Goal: Task Accomplishment & Management: Manage account settings

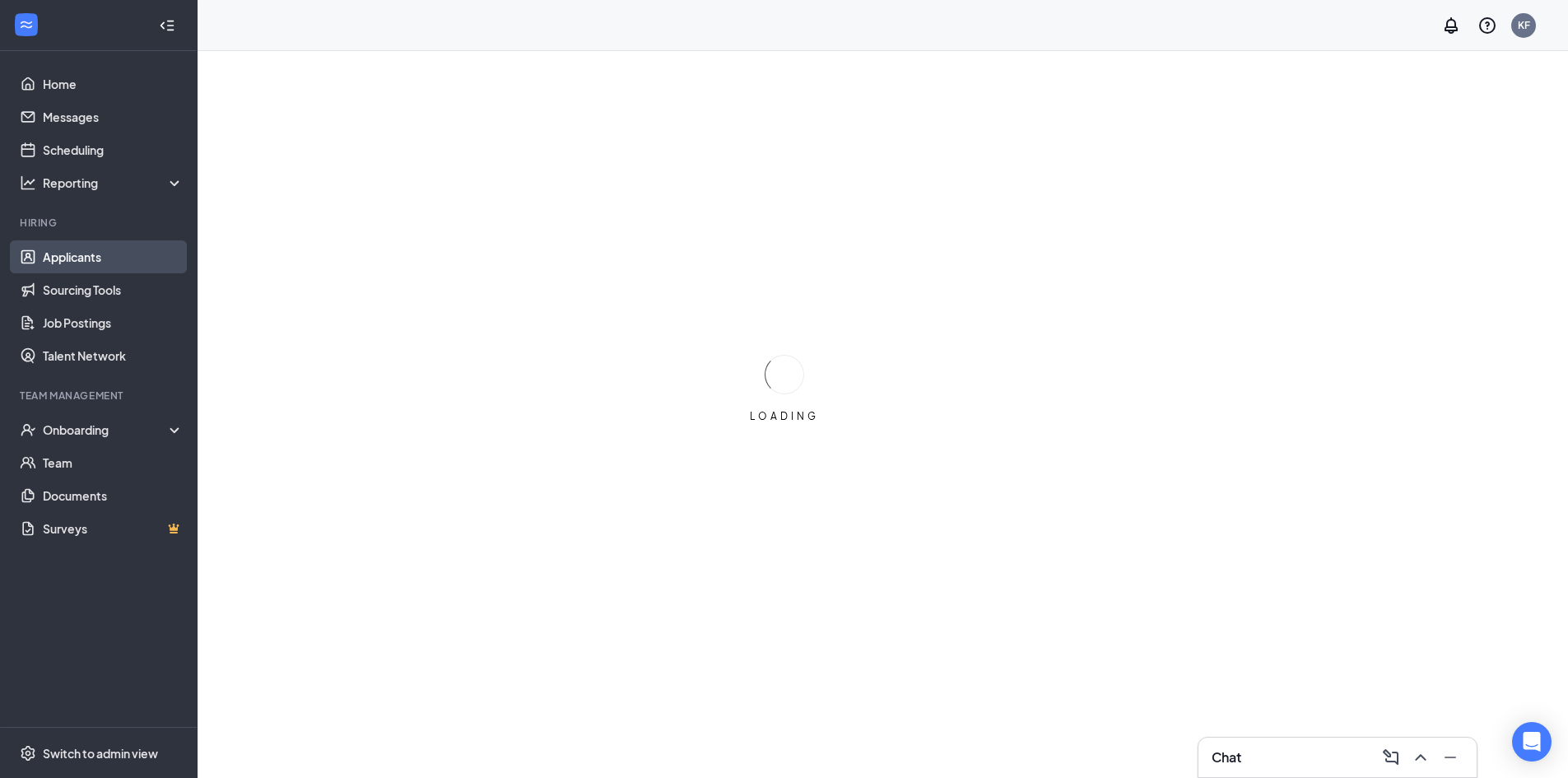
click at [87, 266] on link "Applicants" at bounding box center [113, 257] width 141 height 33
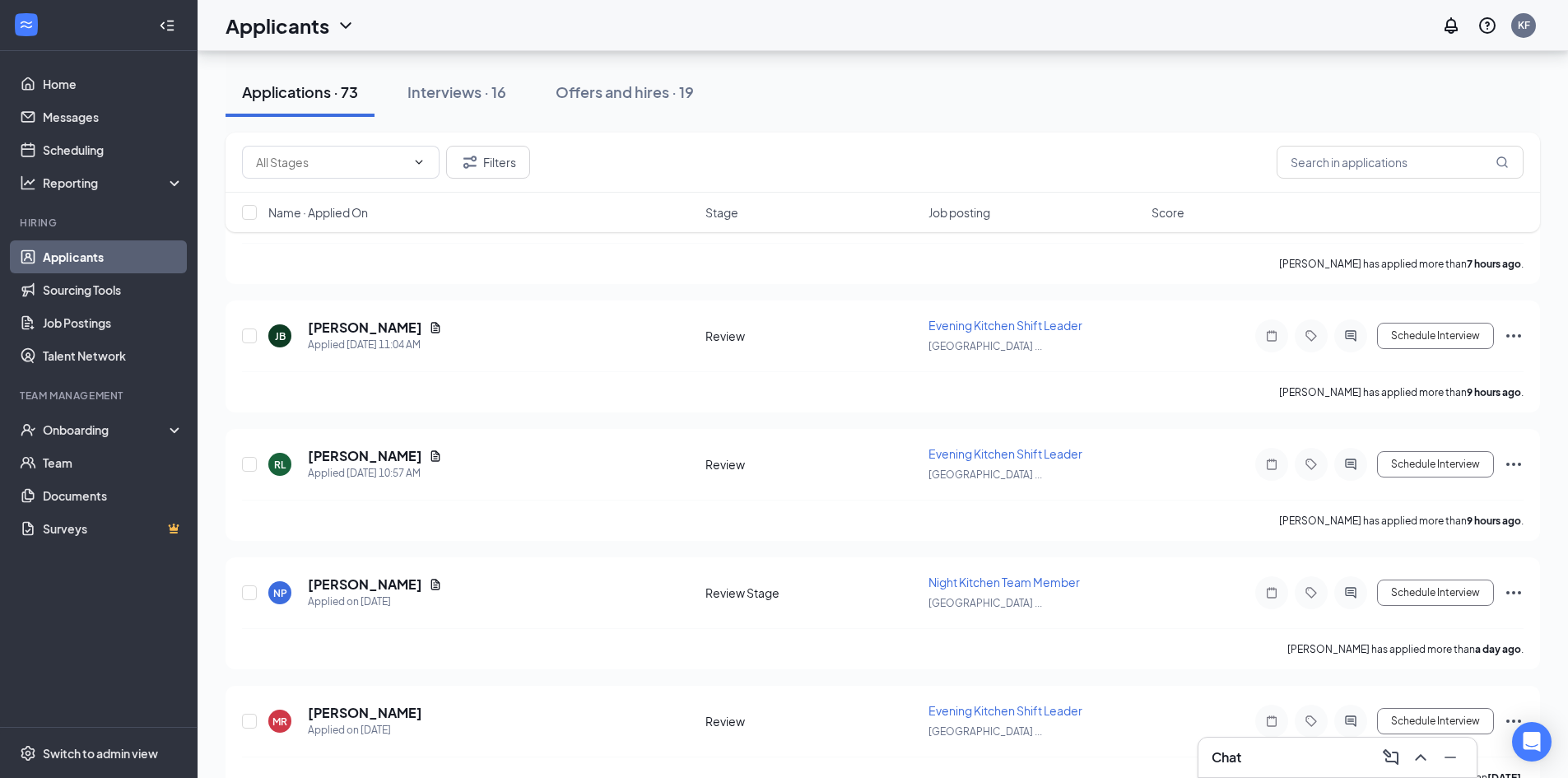
scroll to position [165, 0]
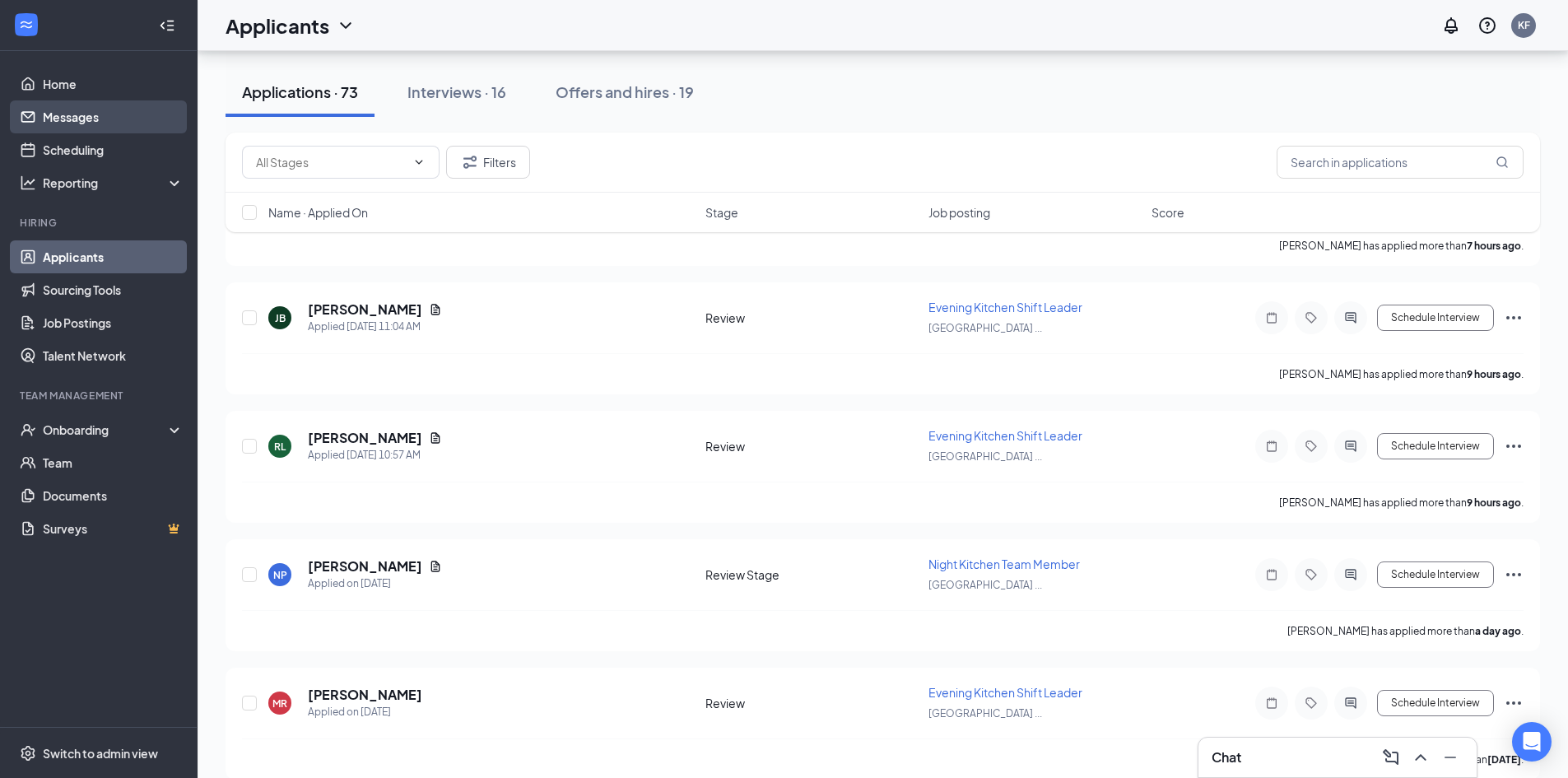
click at [124, 113] on link "Messages" at bounding box center [113, 117] width 141 height 33
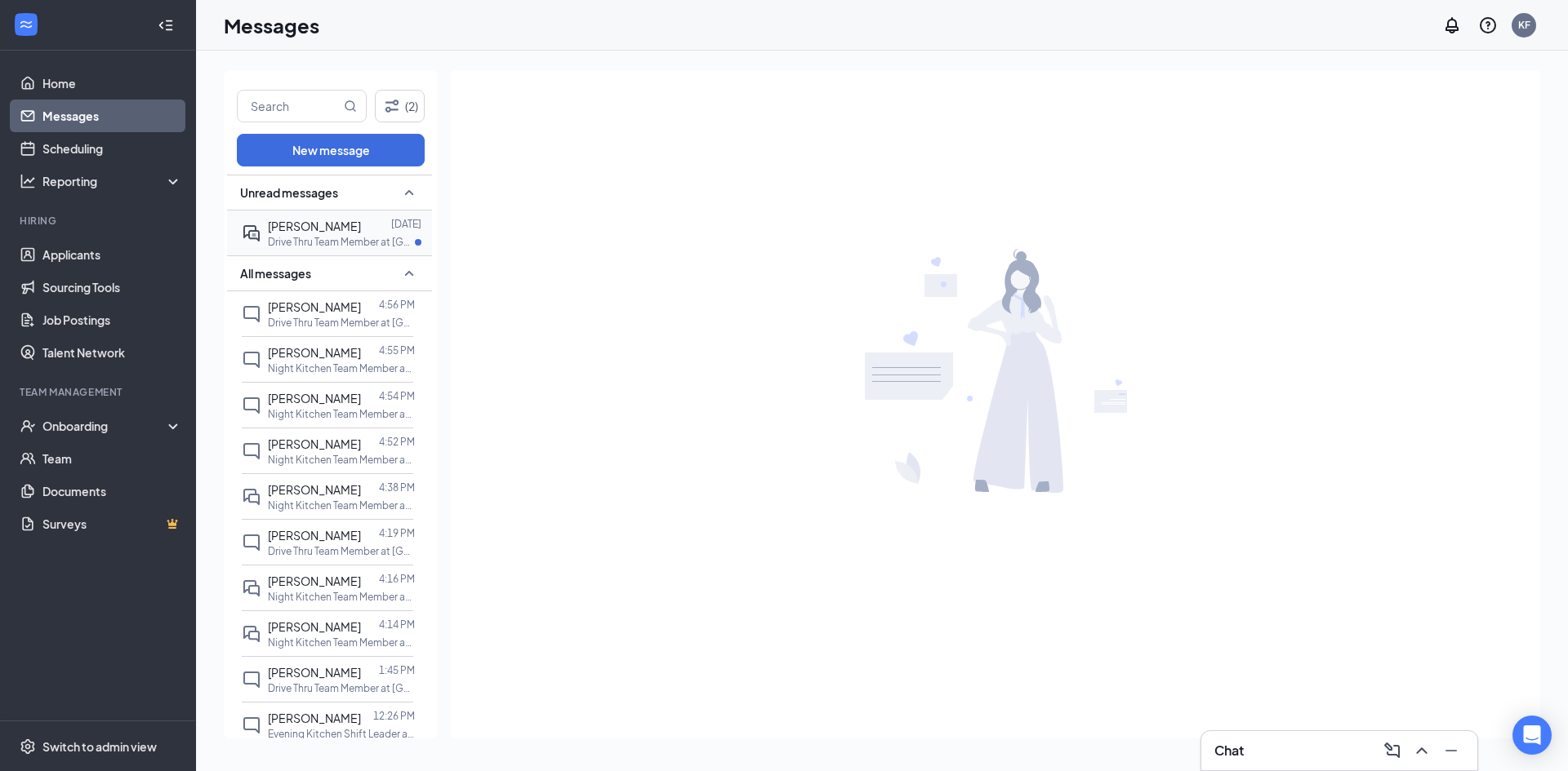
click at [361, 234] on div at bounding box center [376, 227] width 30 height 18
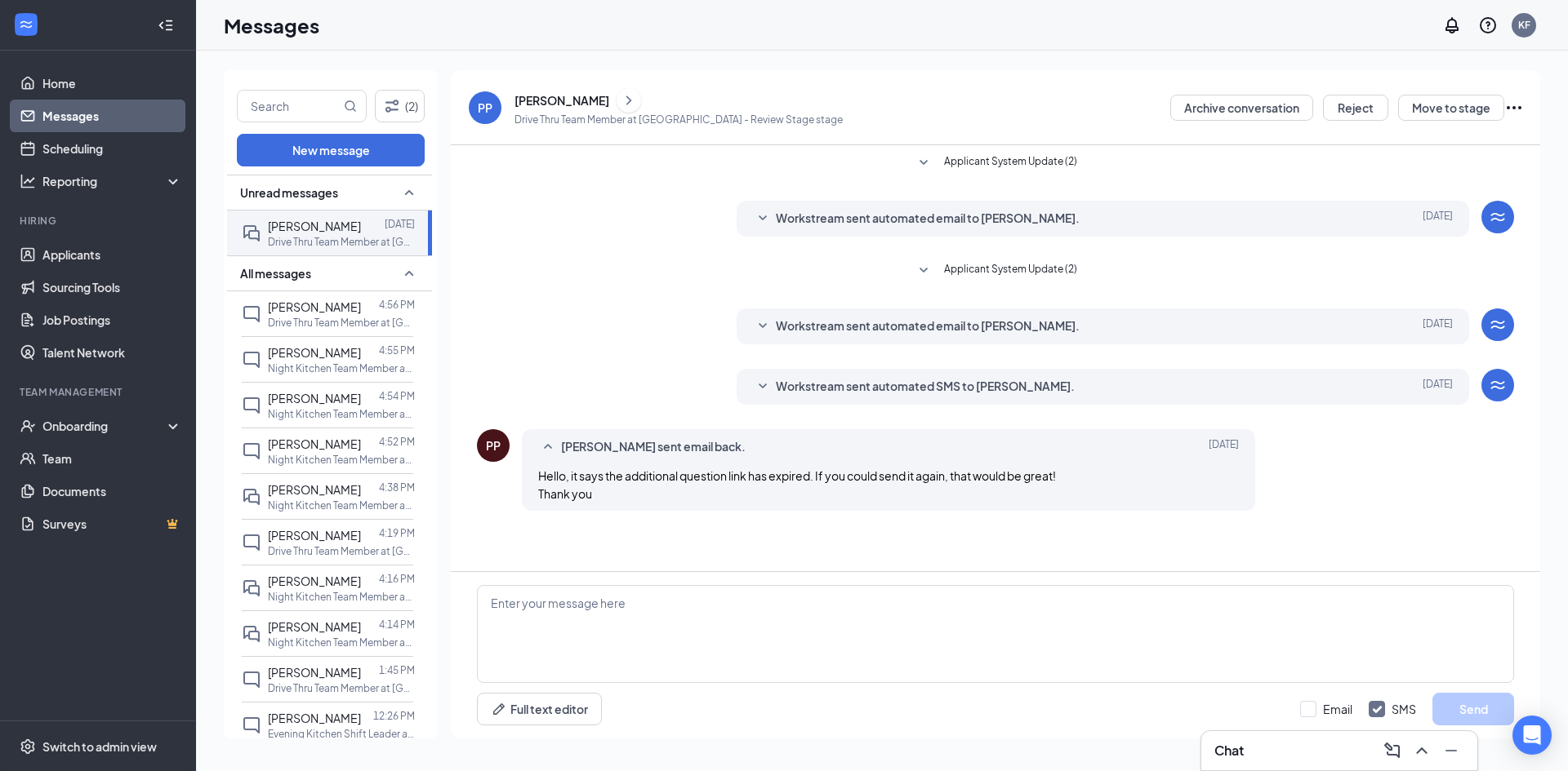
click at [571, 103] on div "[PERSON_NAME]" at bounding box center [562, 100] width 95 height 16
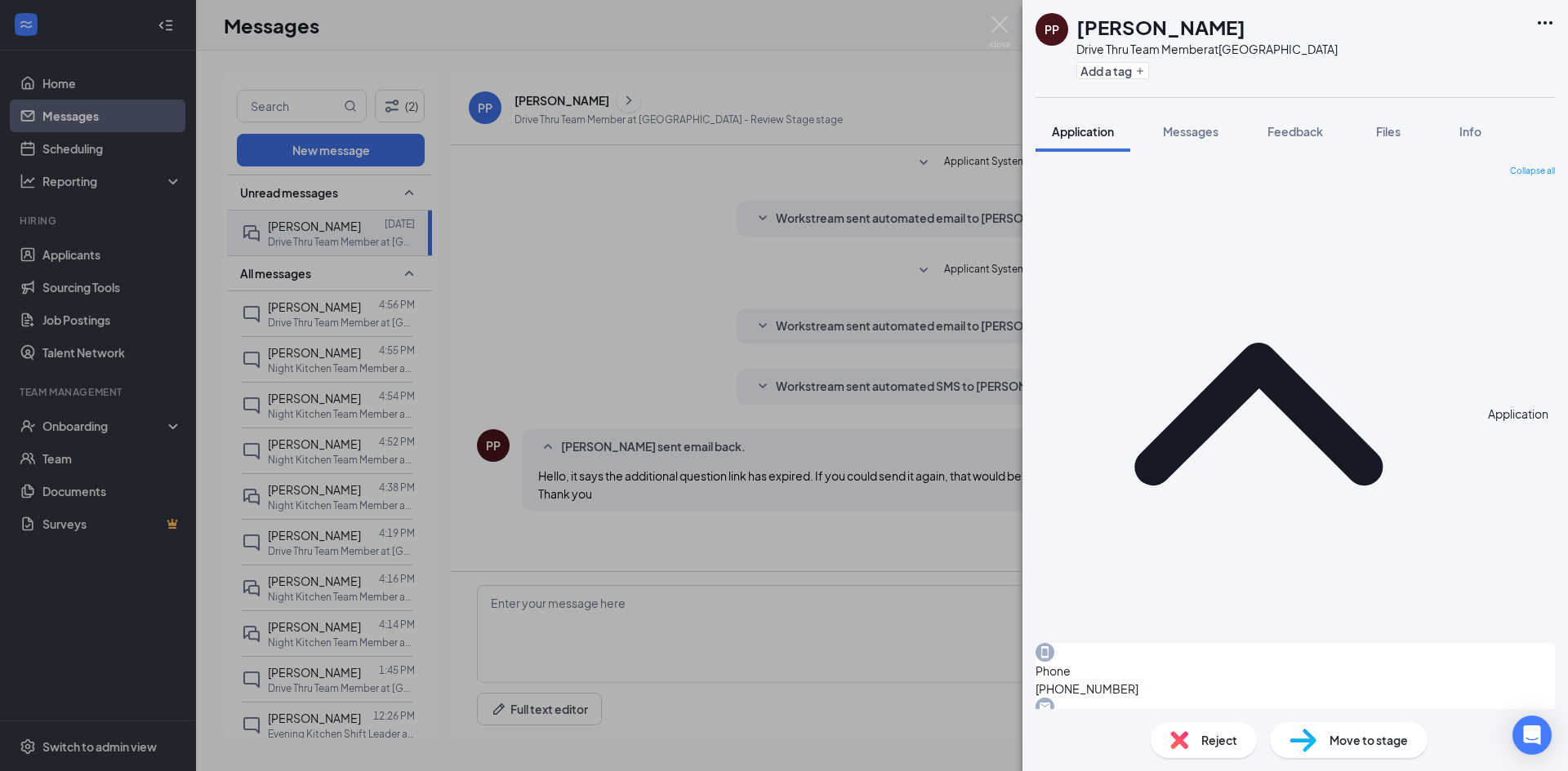
click at [692, 366] on div "PP [PERSON_NAME] Drive Thru Team Member at [GEOGRAPHIC_DATA] Add a tag Applicat…" at bounding box center [784, 386] width 1568 height 771
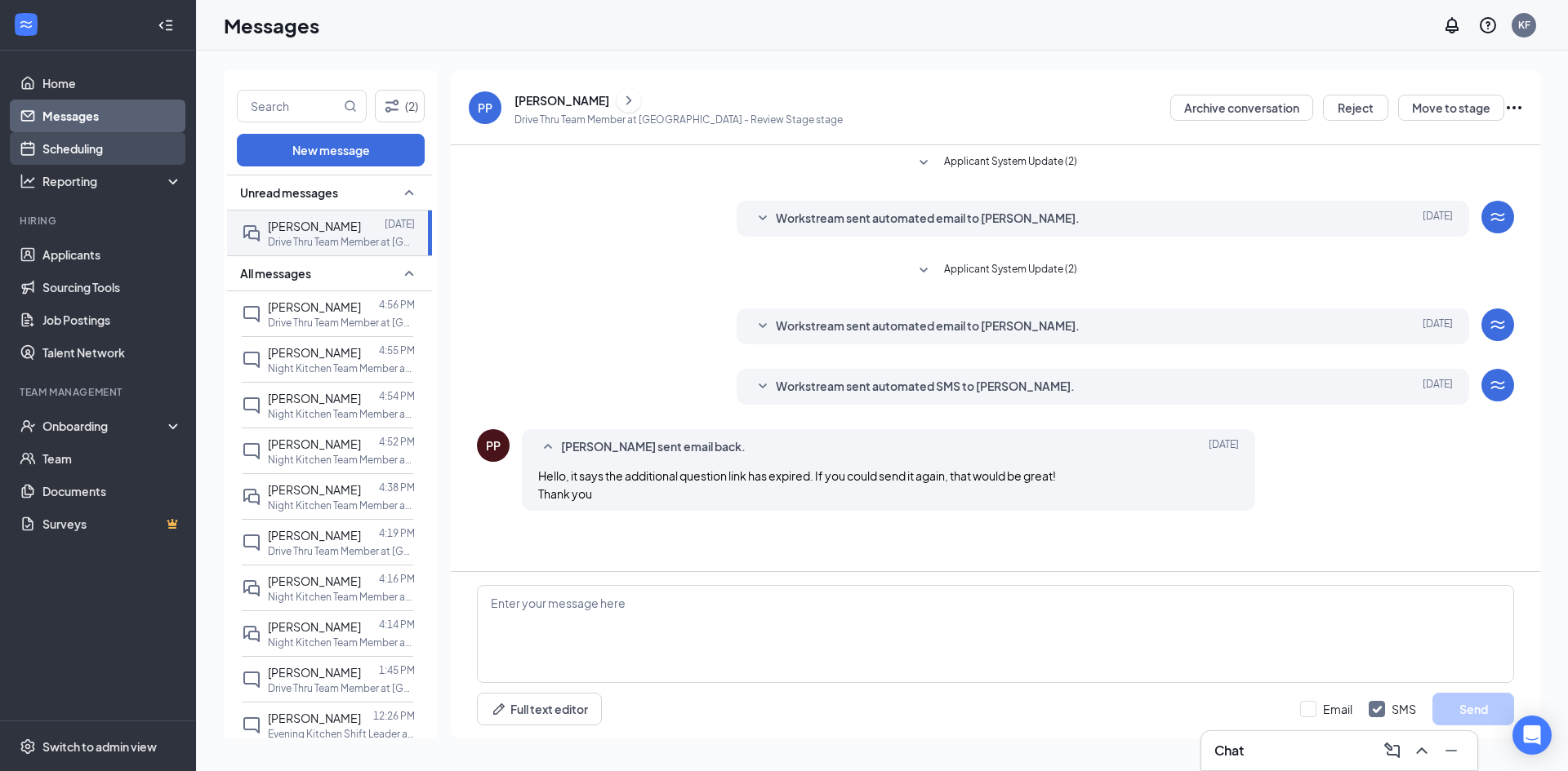
click at [112, 135] on link "Scheduling" at bounding box center [112, 148] width 140 height 33
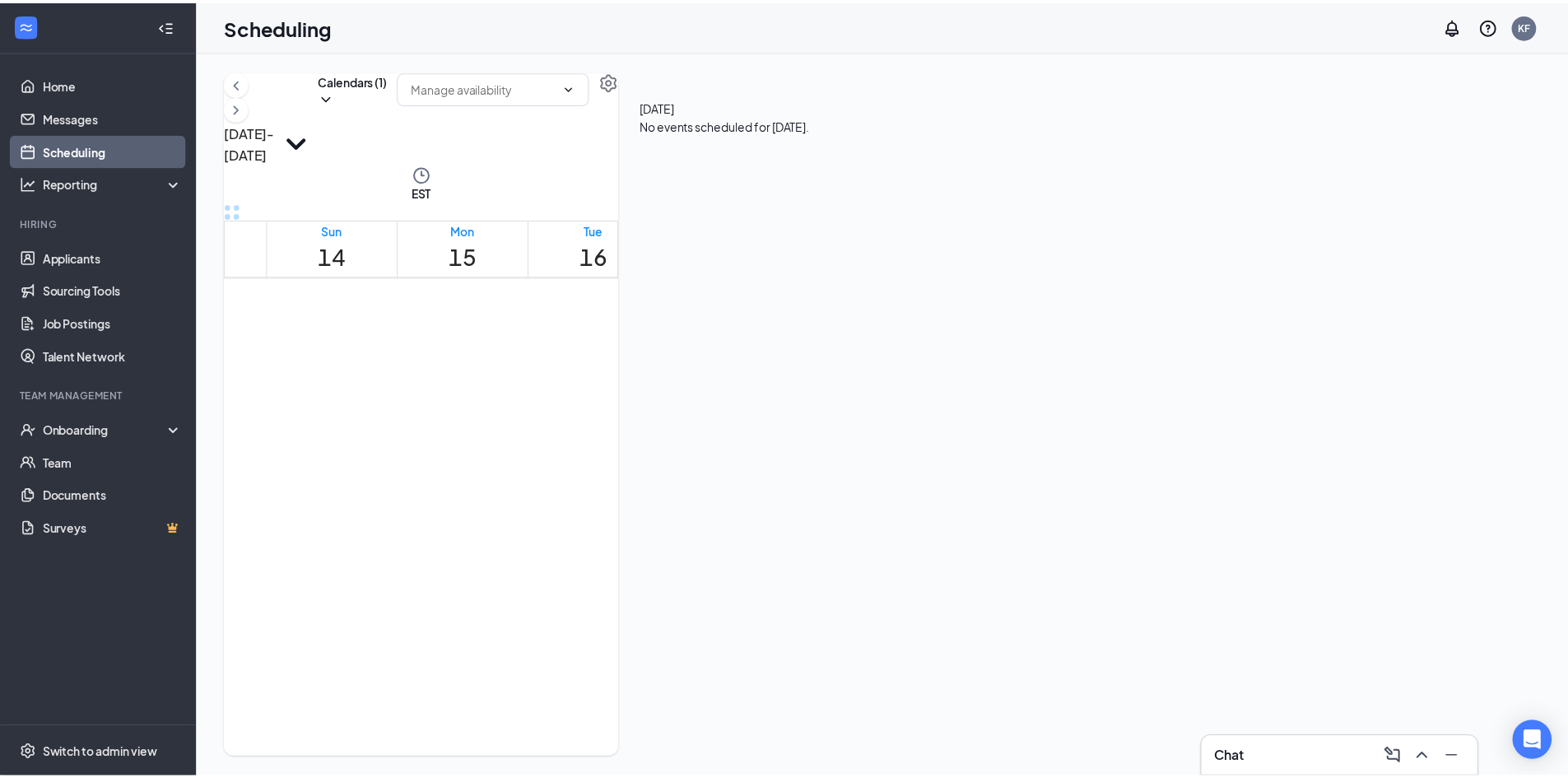
scroll to position [810, 0]
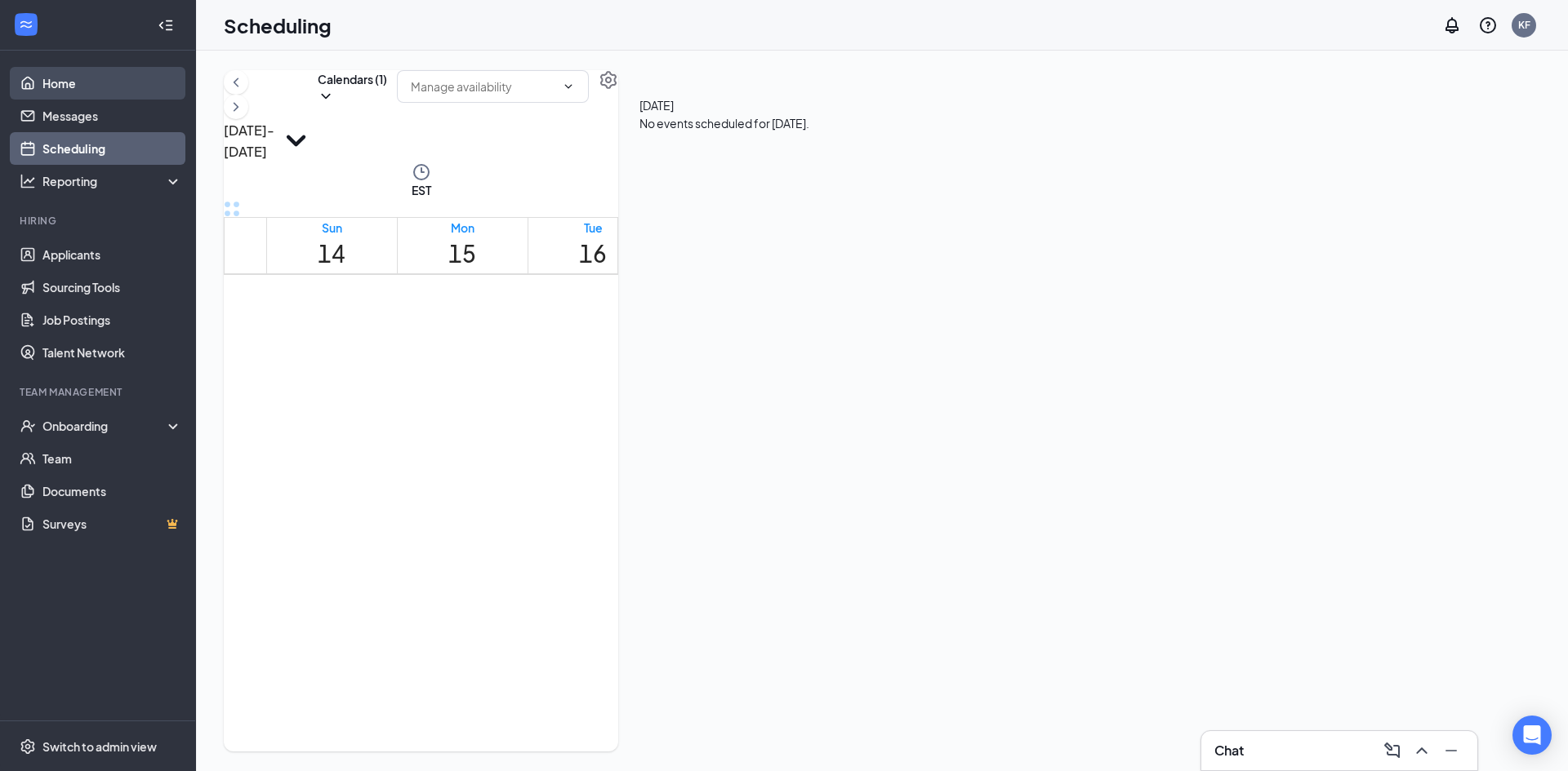
click at [98, 92] on link "Home" at bounding box center [112, 83] width 140 height 33
